Goal: Information Seeking & Learning: Learn about a topic

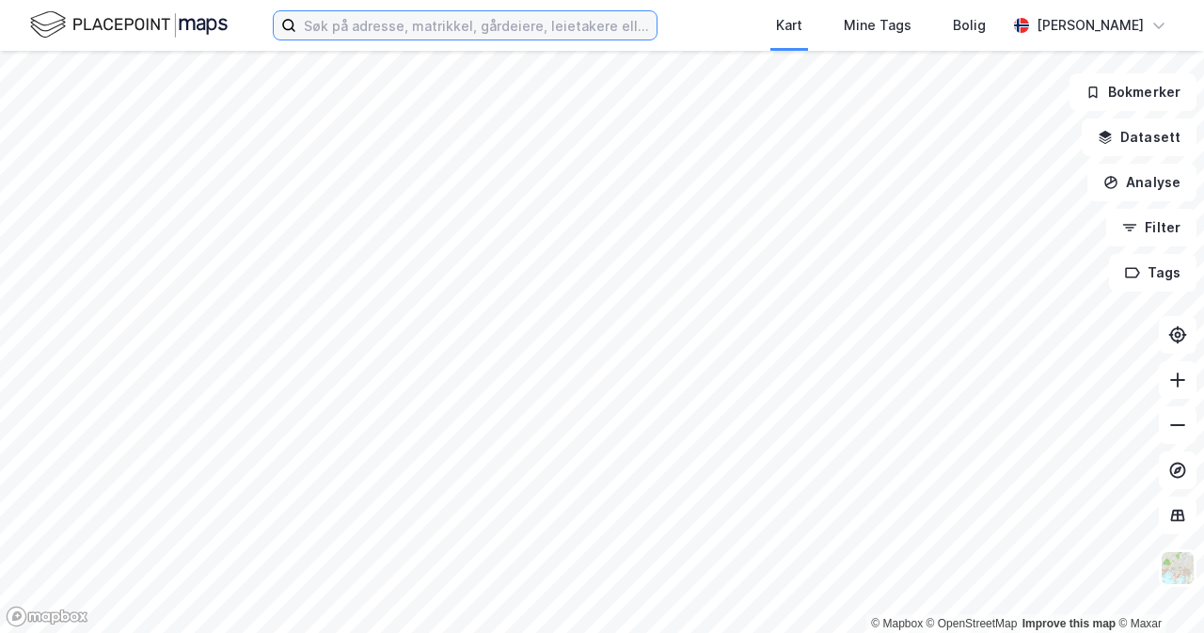
click at [555, 25] on input at bounding box center [476, 25] width 360 height 28
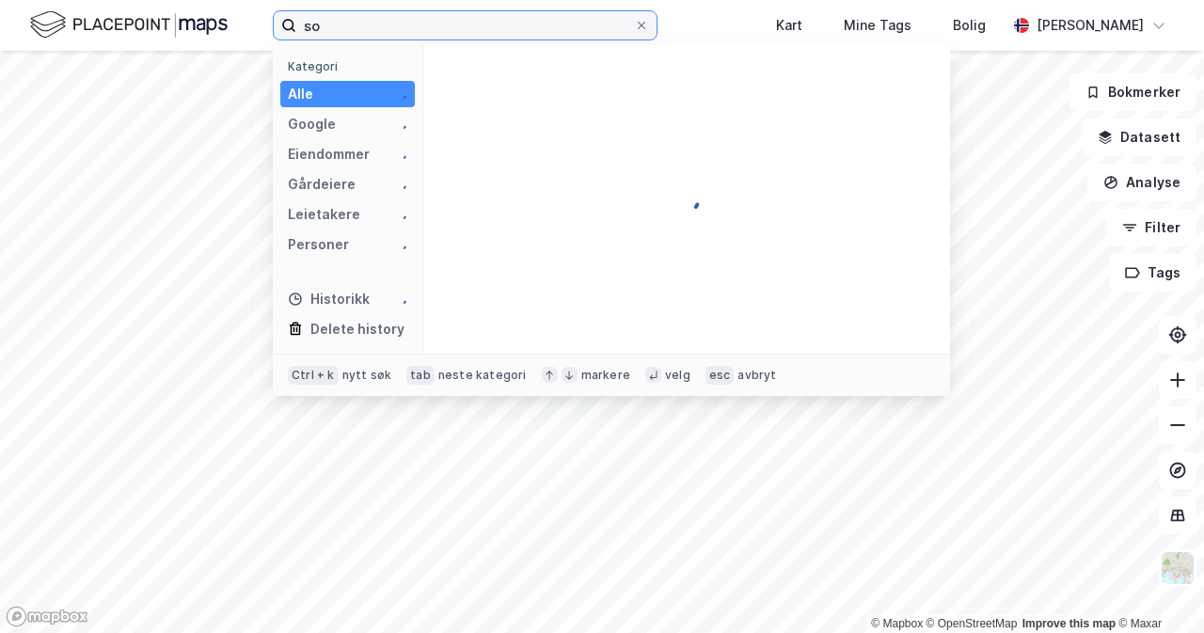
type input "s"
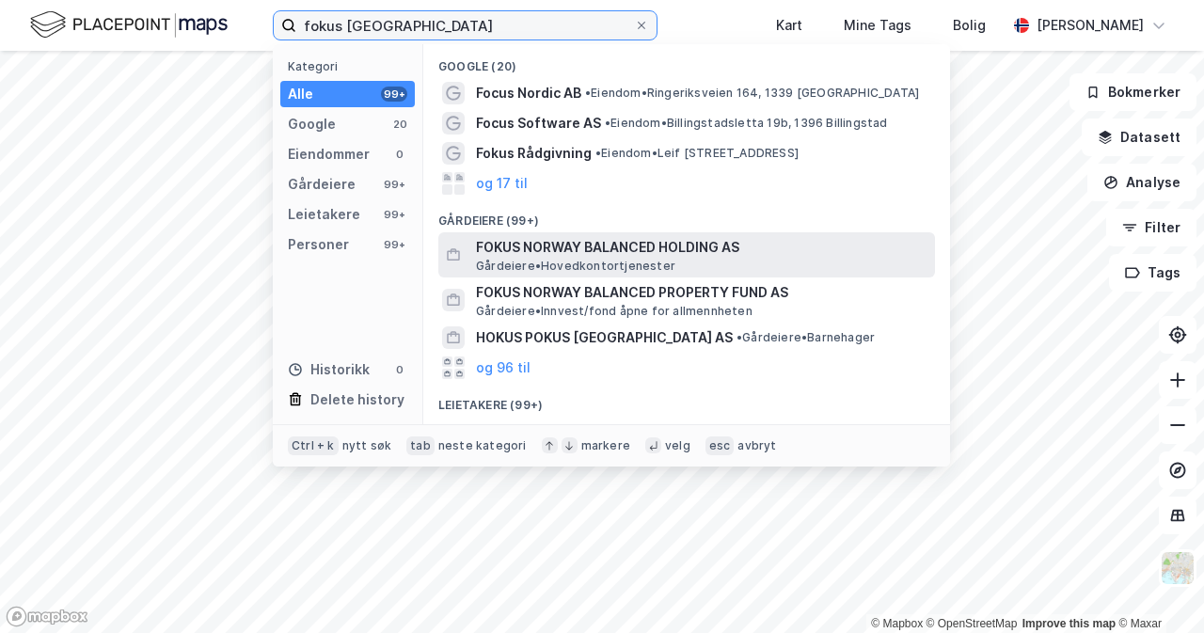
type input "fokus [GEOGRAPHIC_DATA]"
click at [655, 260] on span "Gårdeiere • Hovedkontortjenester" at bounding box center [575, 266] width 199 height 15
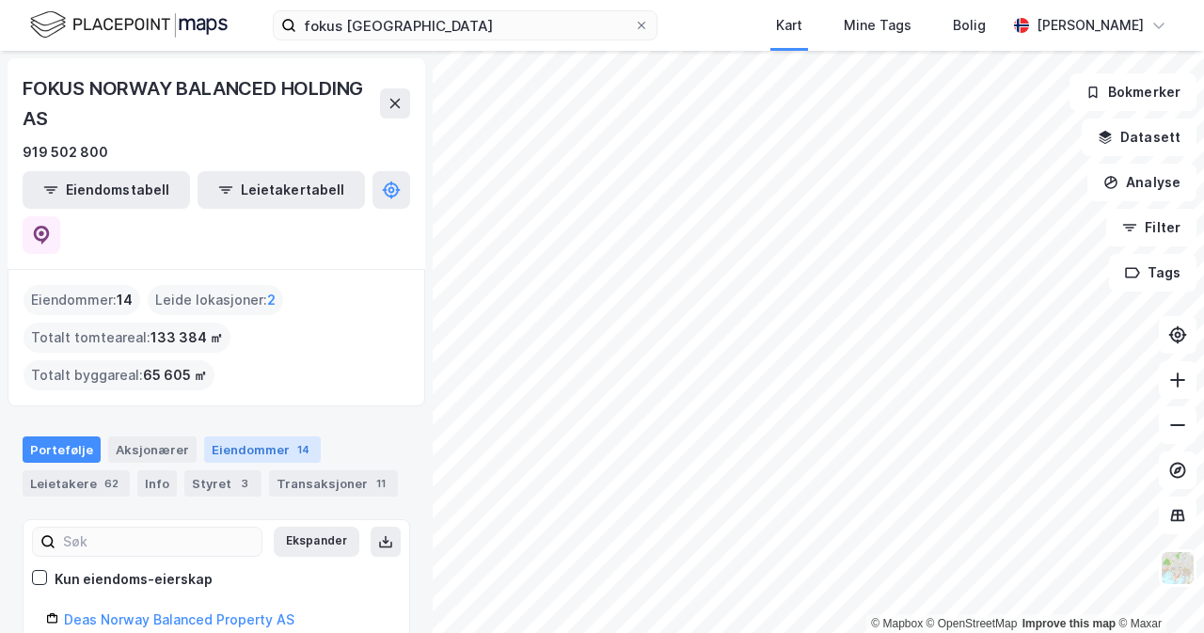
click at [258, 436] on div "Eiendommer 14" at bounding box center [262, 449] width 117 height 26
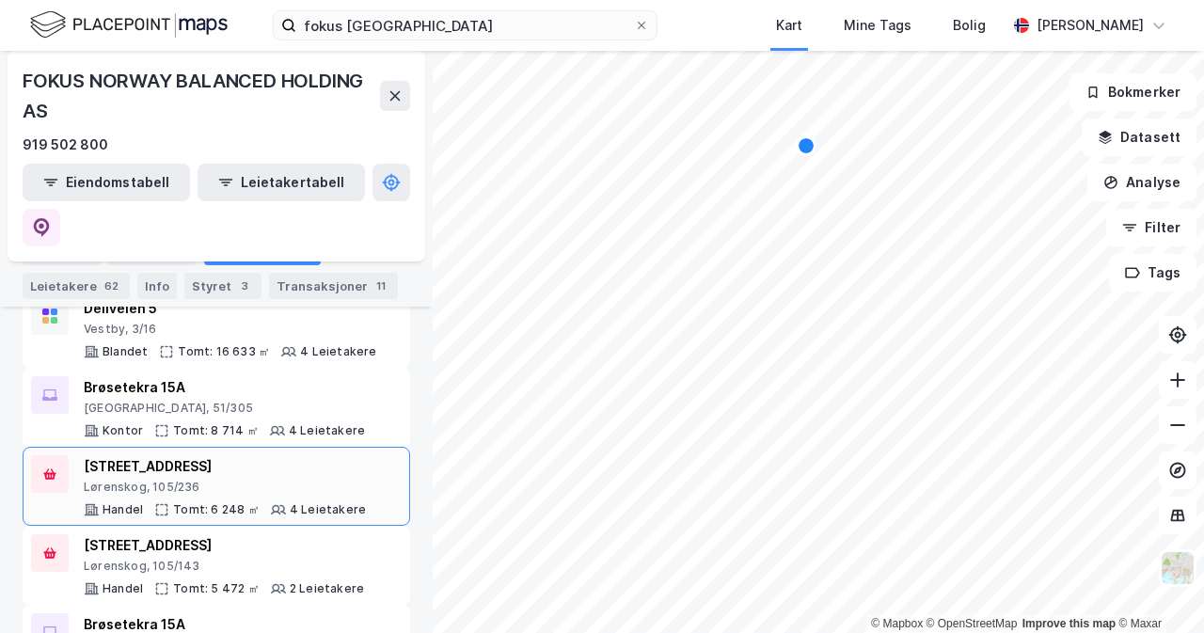
scroll to position [572, 0]
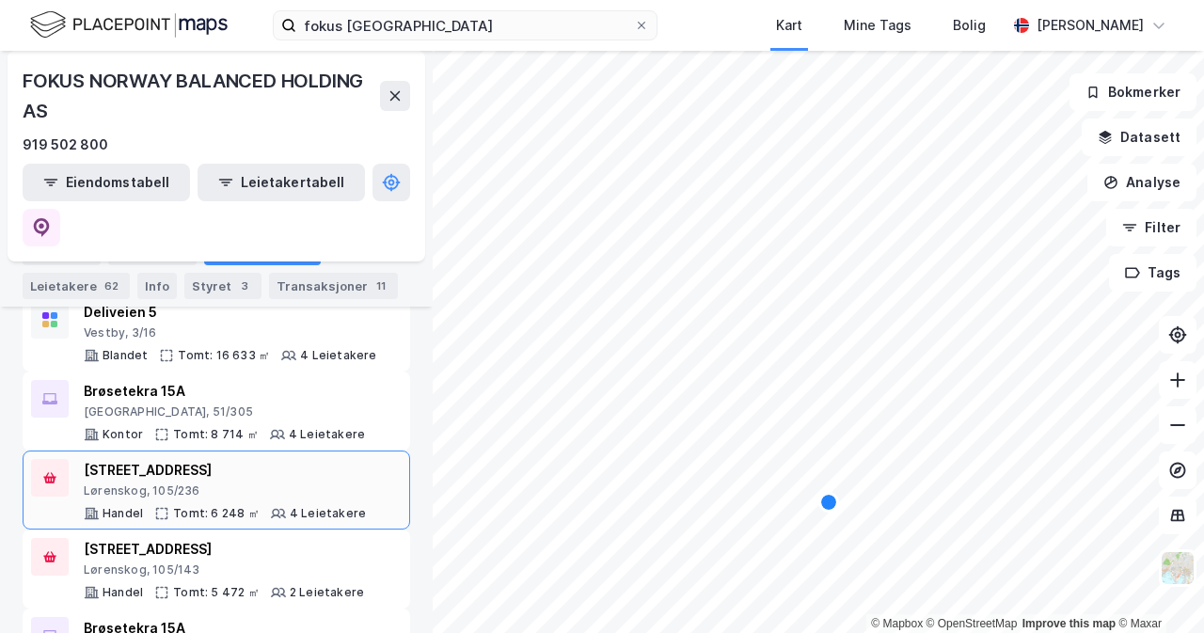
click at [253, 459] on div "[STREET_ADDRESS]" at bounding box center [225, 470] width 282 height 23
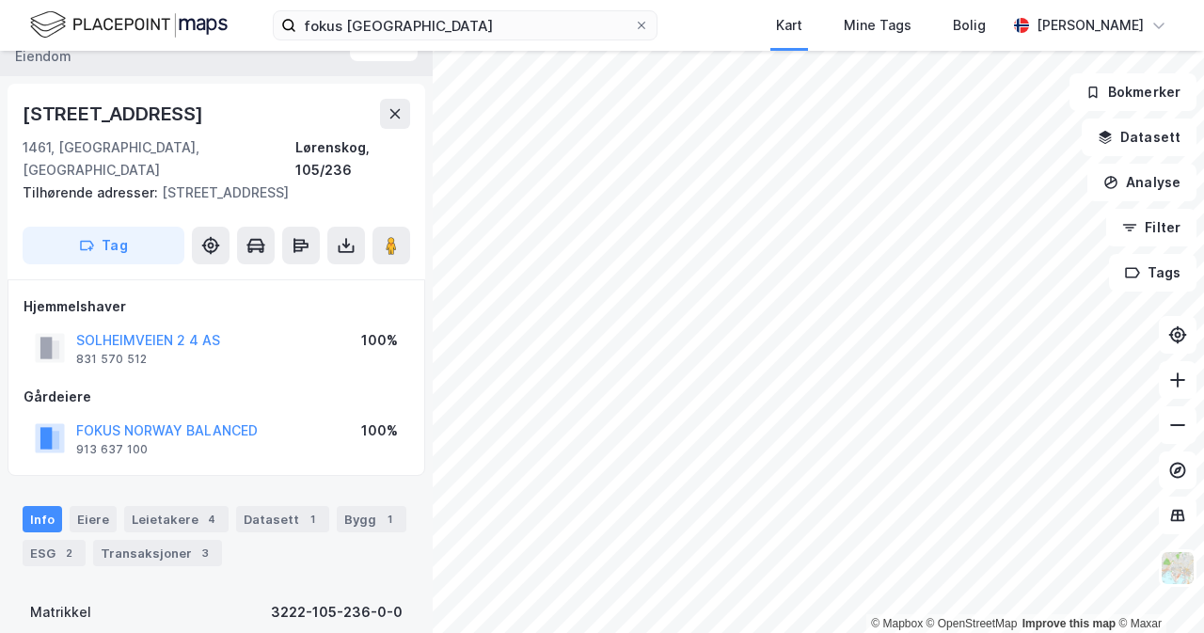
scroll to position [36, 0]
click at [77, 539] on div "ESG 2" at bounding box center [54, 552] width 63 height 26
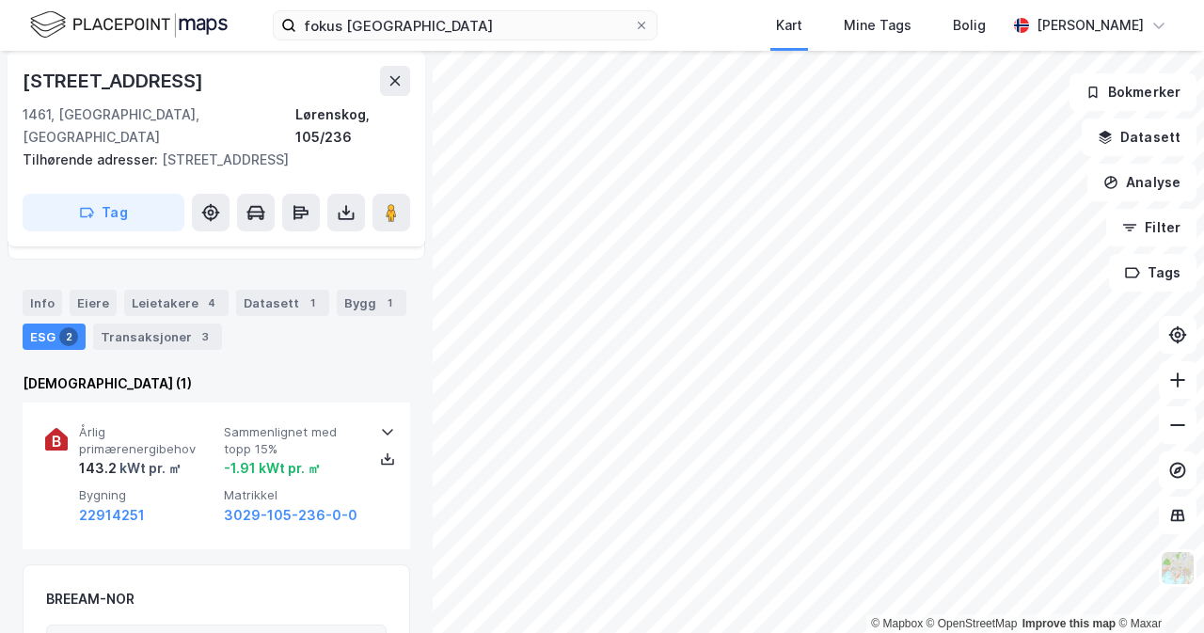
scroll to position [250, 0]
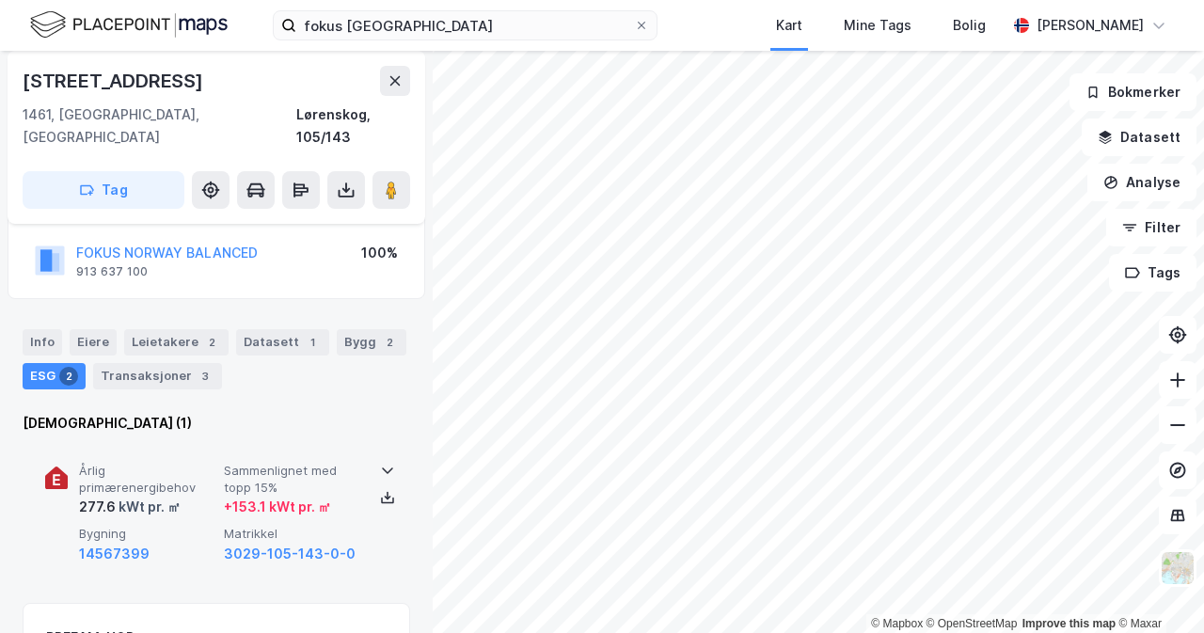
scroll to position [129, 0]
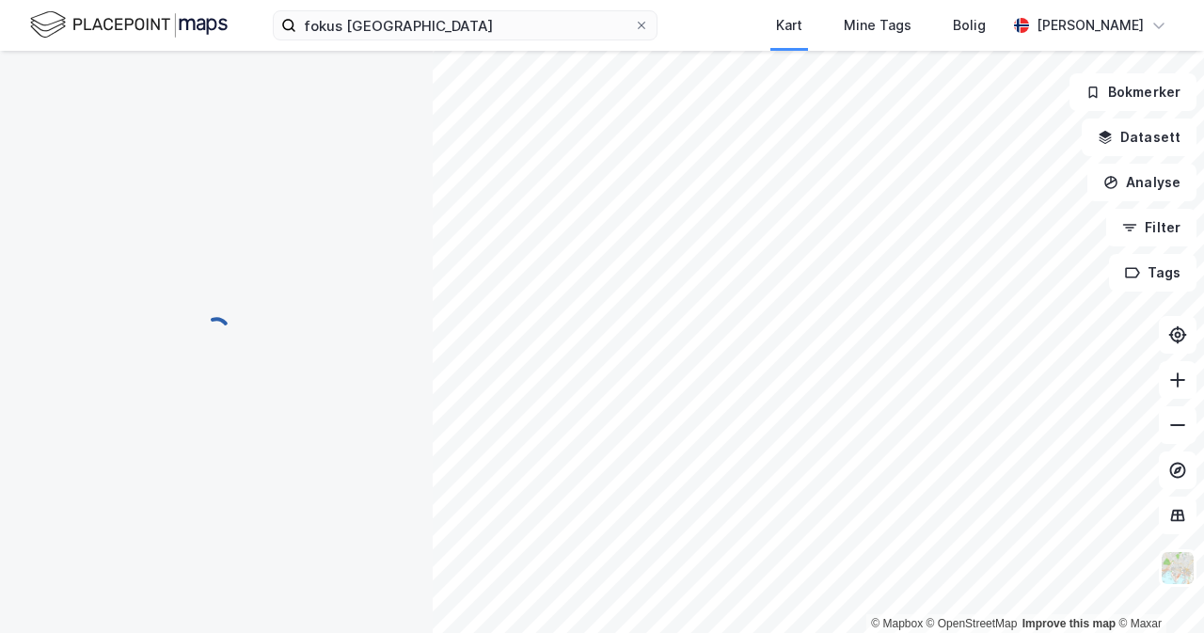
scroll to position [129, 0]
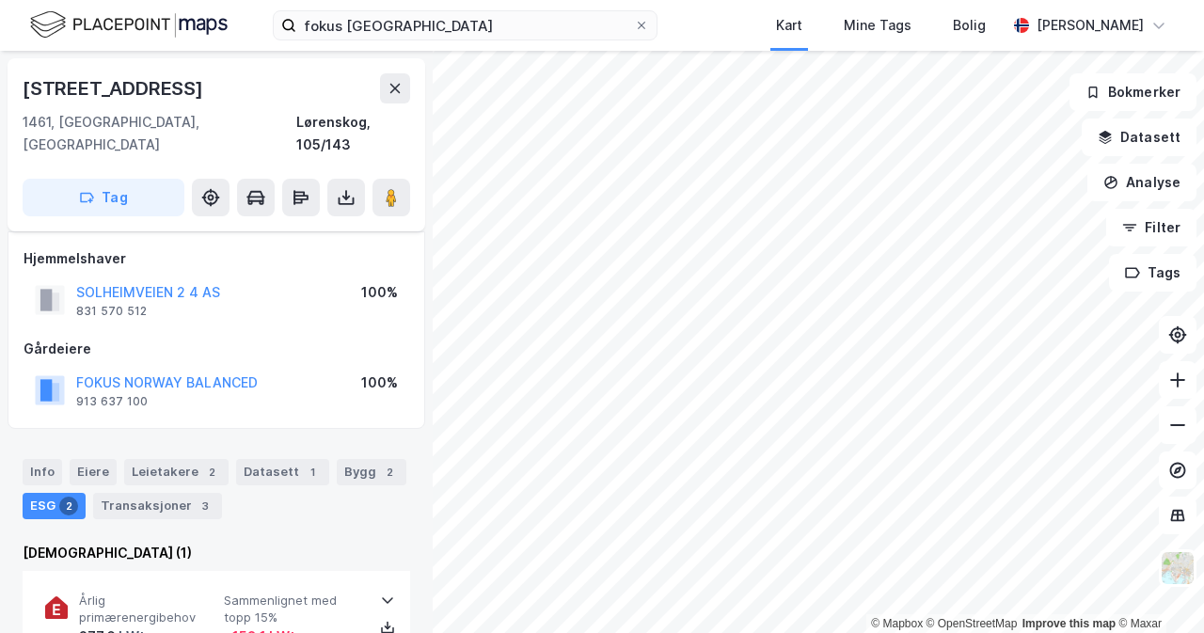
scroll to position [129, 0]
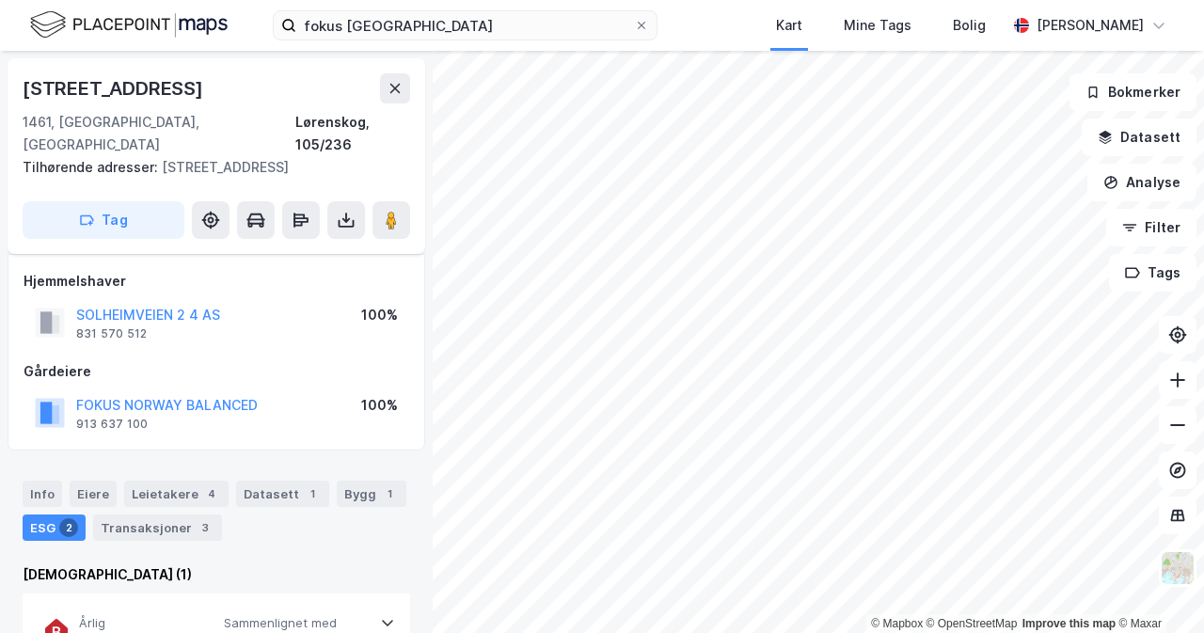
scroll to position [129, 0]
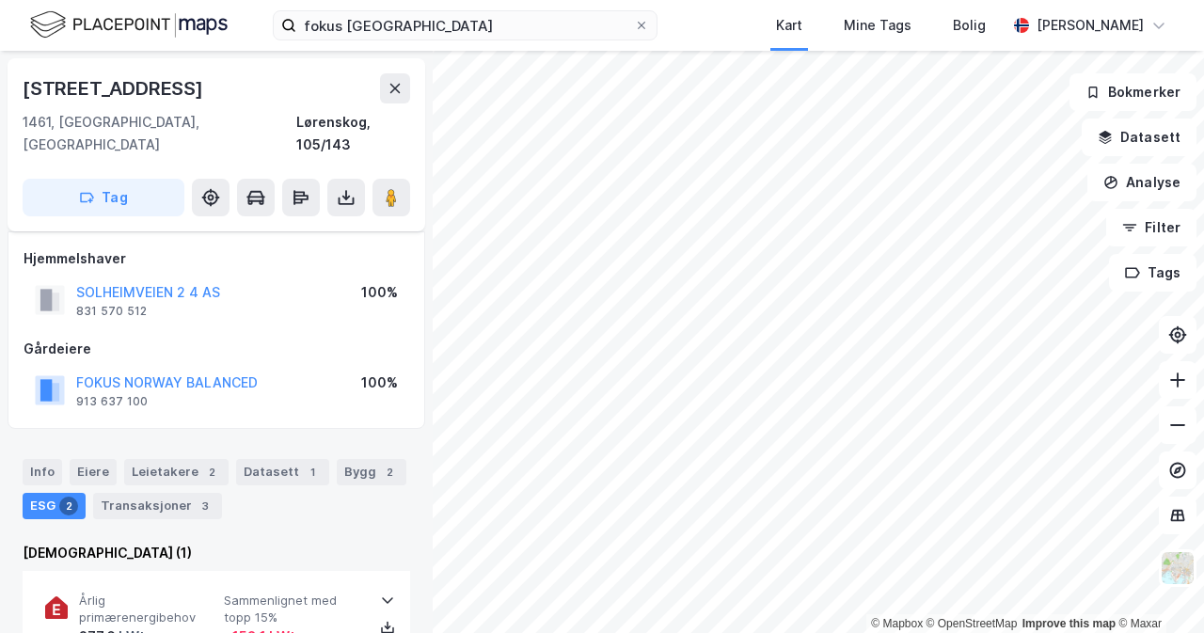
scroll to position [129, 0]
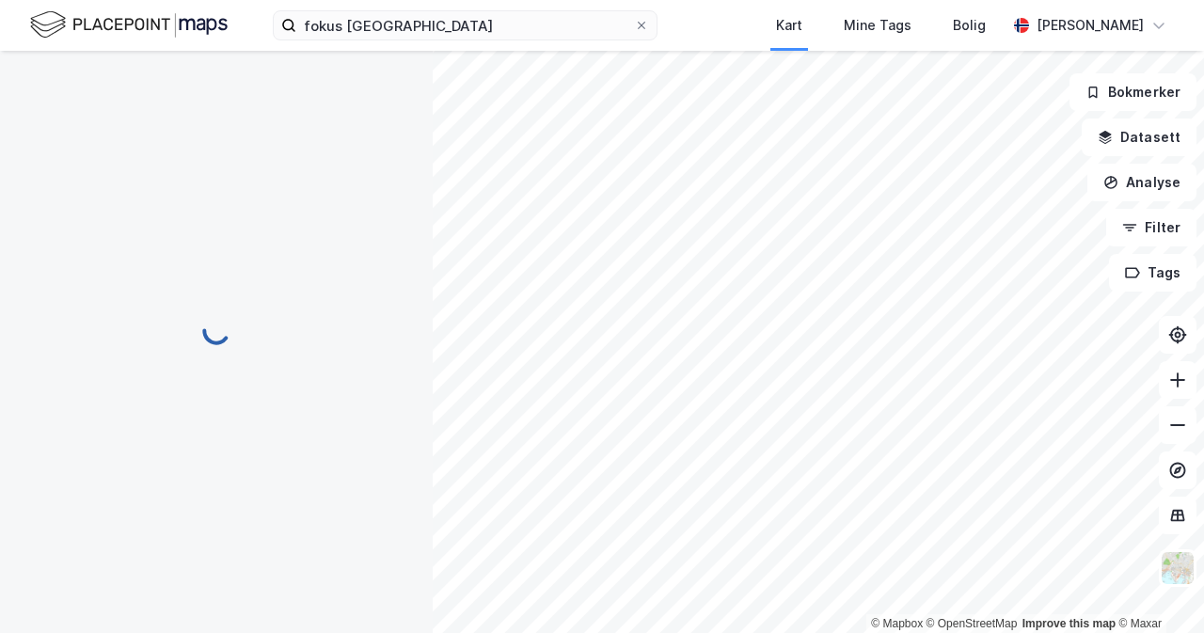
scroll to position [129, 0]
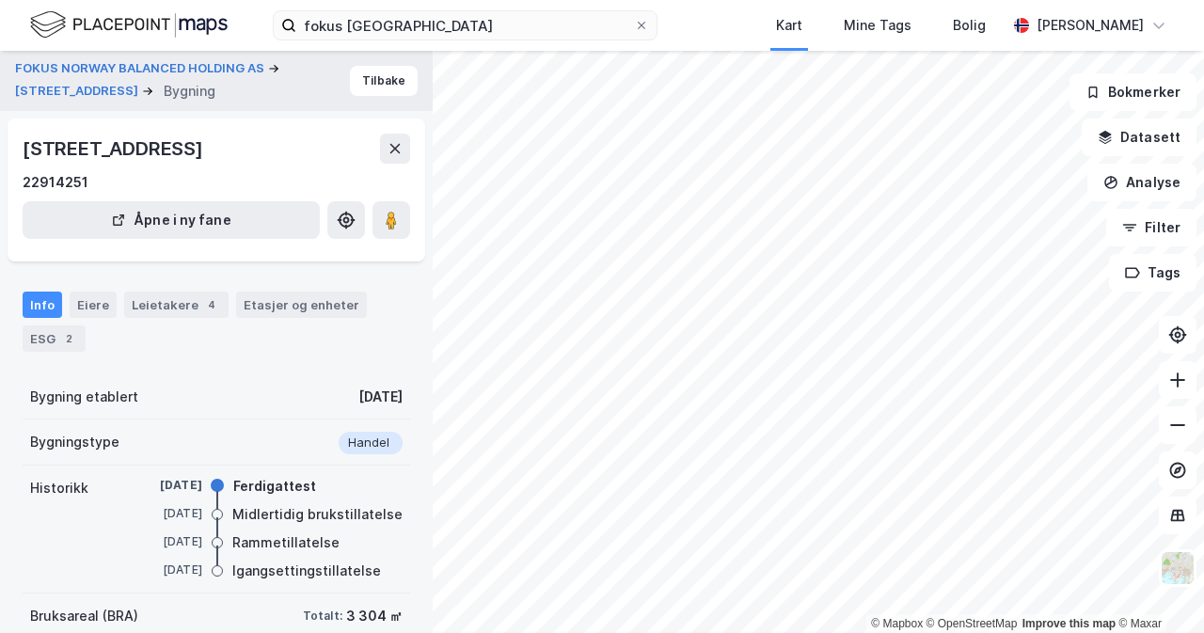
scroll to position [129, 0]
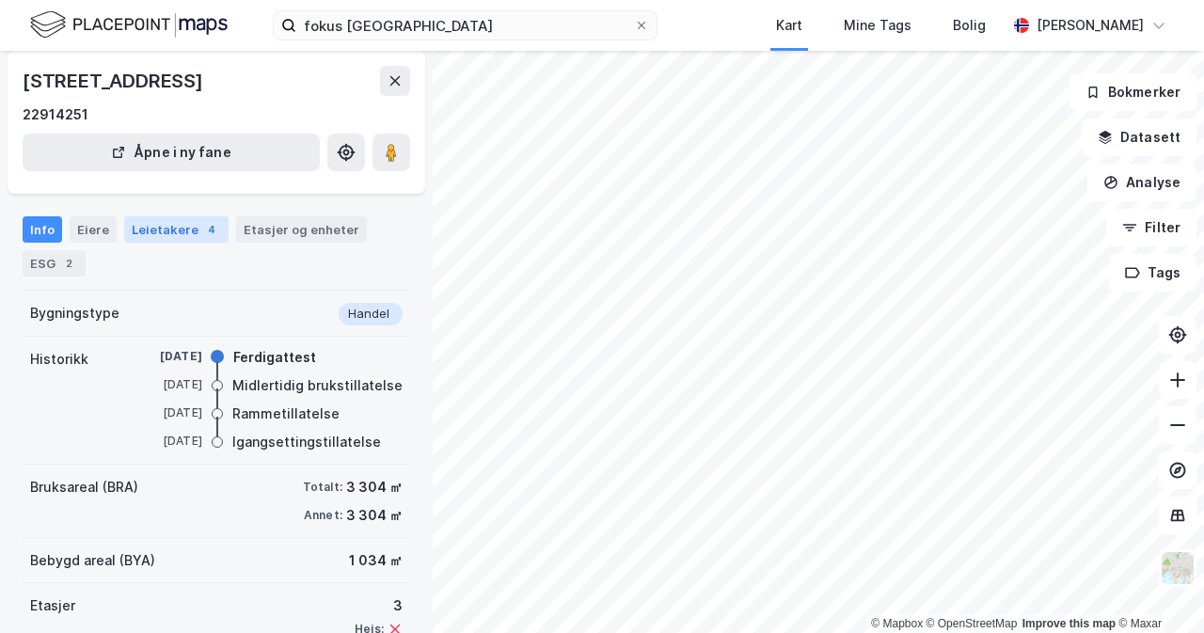
click at [167, 216] on div "Leietakere 4" at bounding box center [176, 229] width 104 height 26
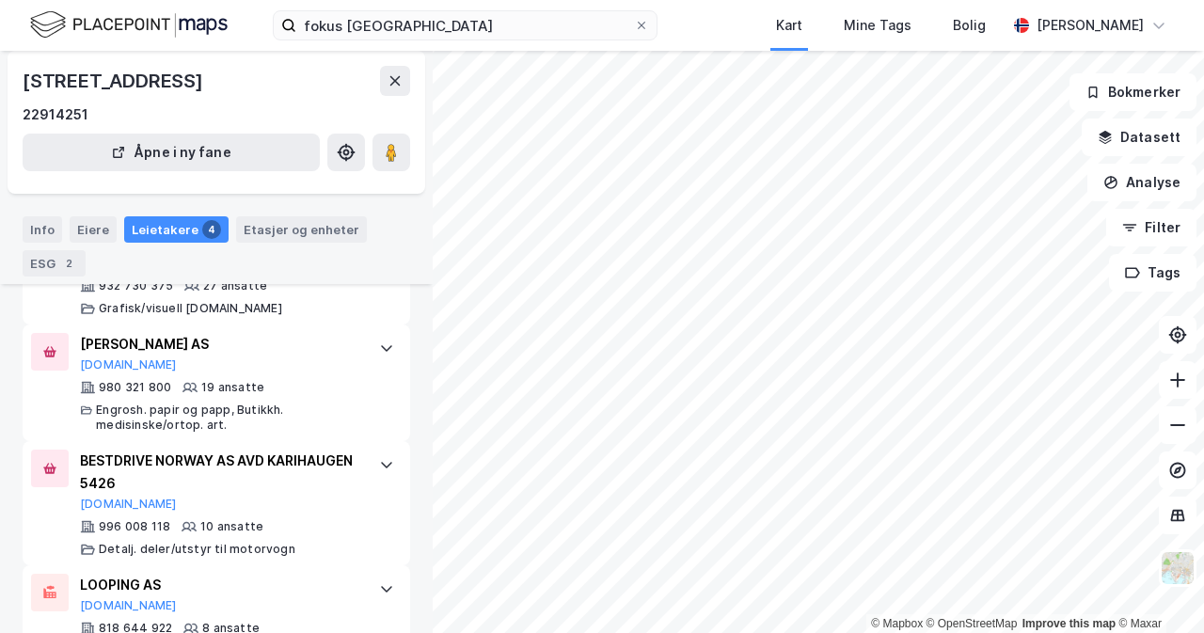
scroll to position [543, 0]
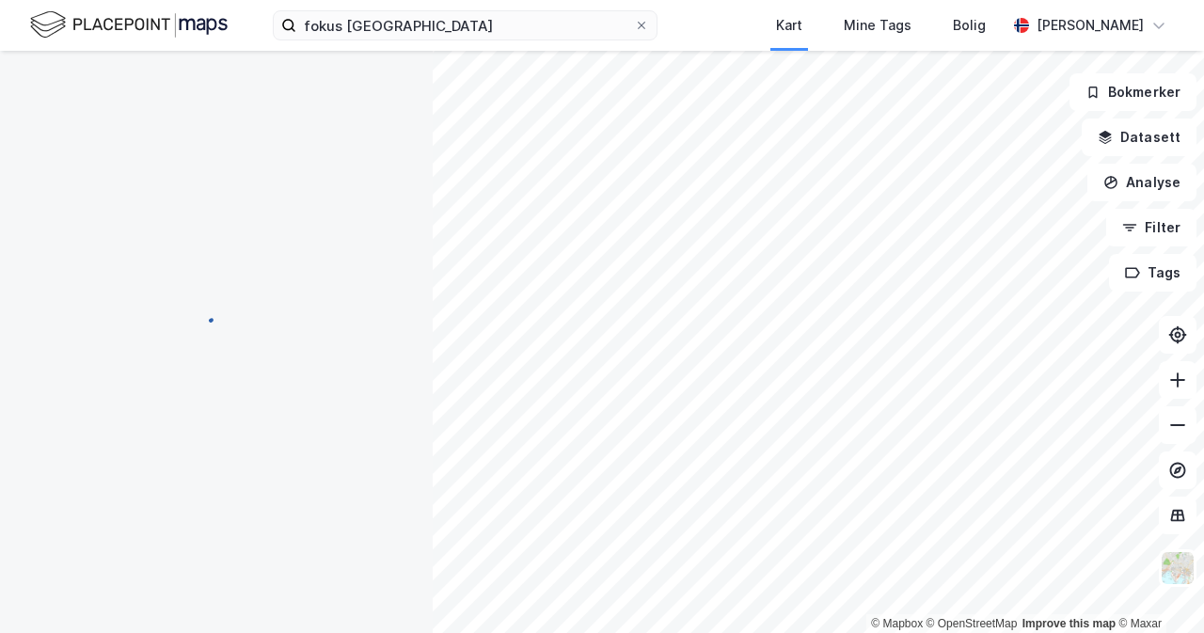
scroll to position [408, 0]
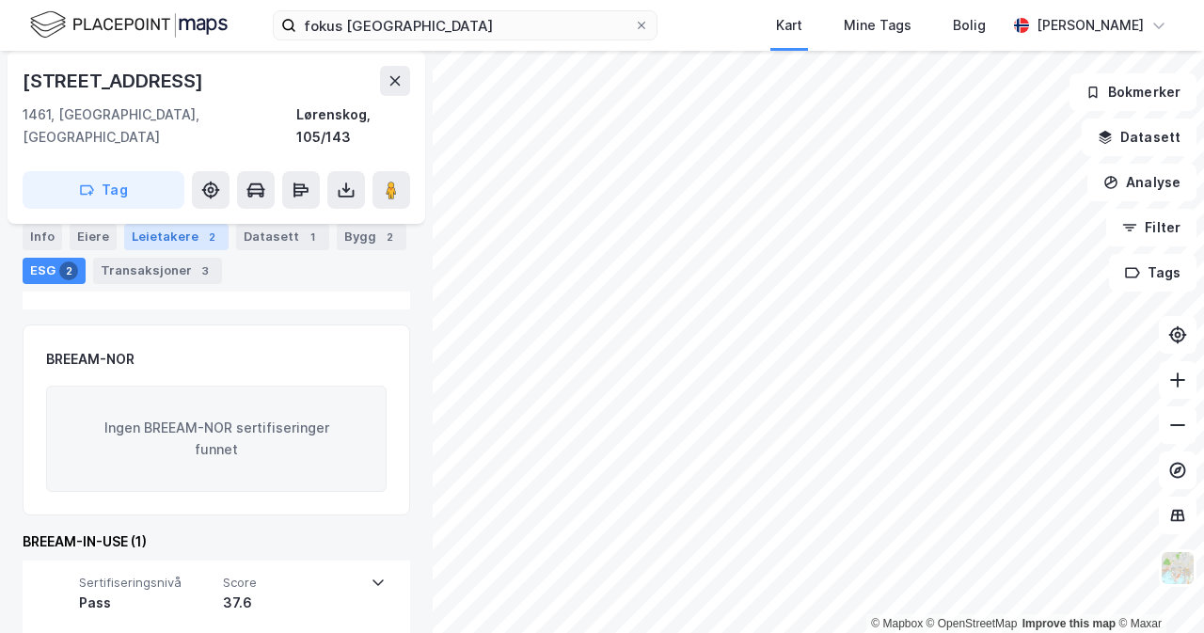
click at [179, 229] on div "Leietakere 2" at bounding box center [176, 237] width 104 height 26
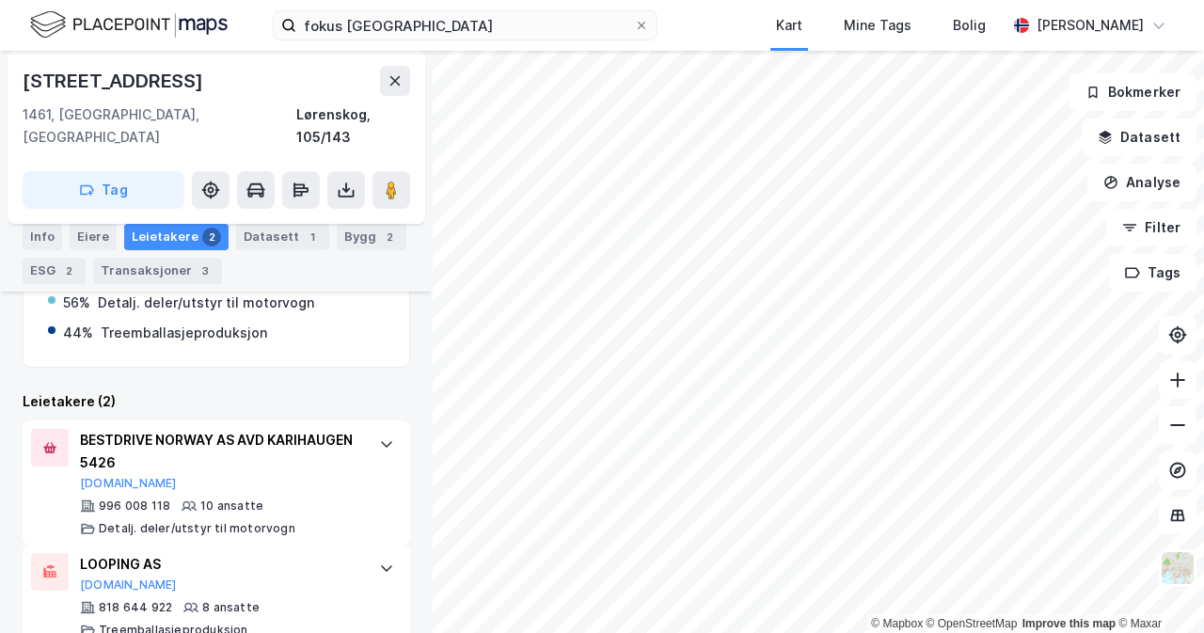
scroll to position [418, 0]
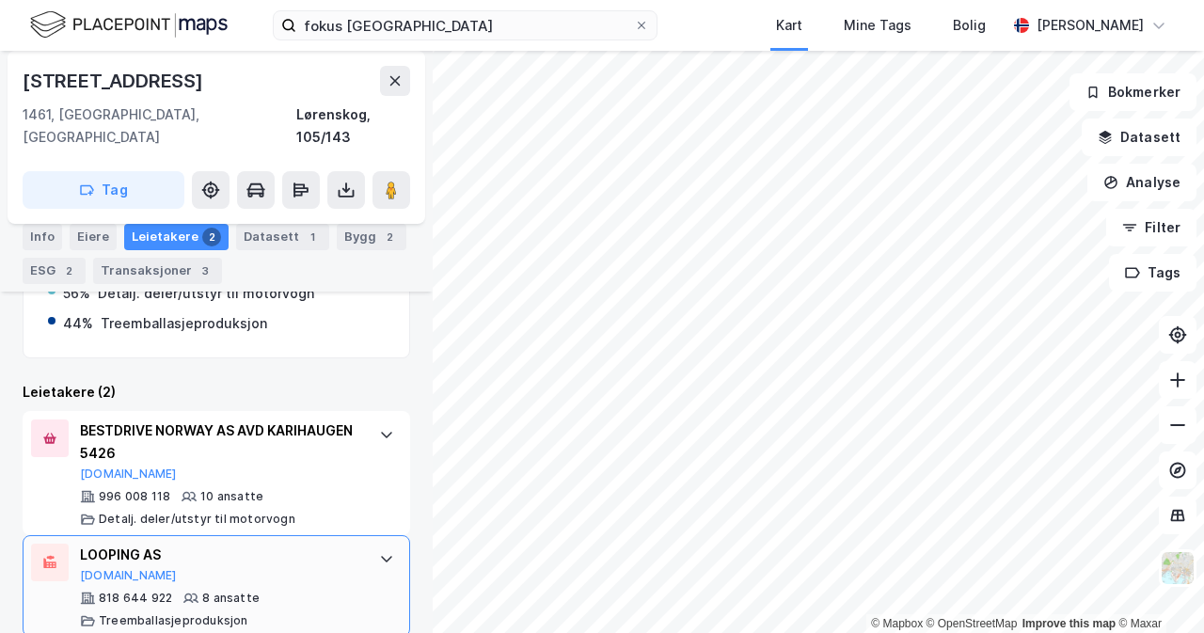
click at [261, 544] on div "LOOPING AS [DOMAIN_NAME]" at bounding box center [220, 563] width 280 height 39
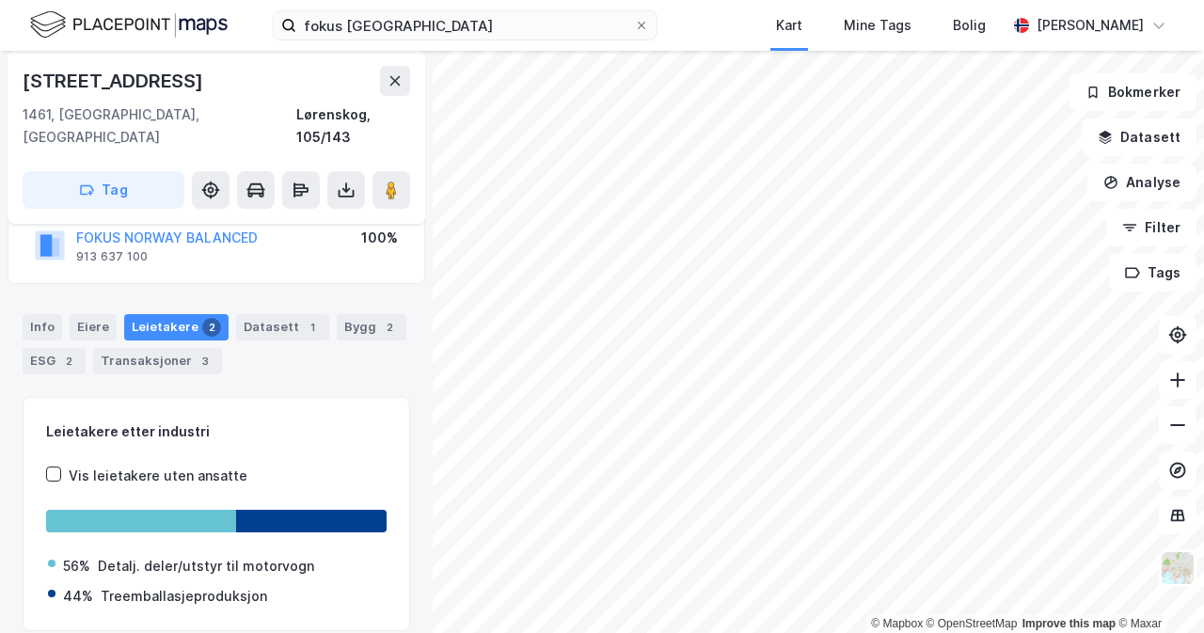
scroll to position [120, 0]
